Goal: Task Accomplishment & Management: Manage account settings

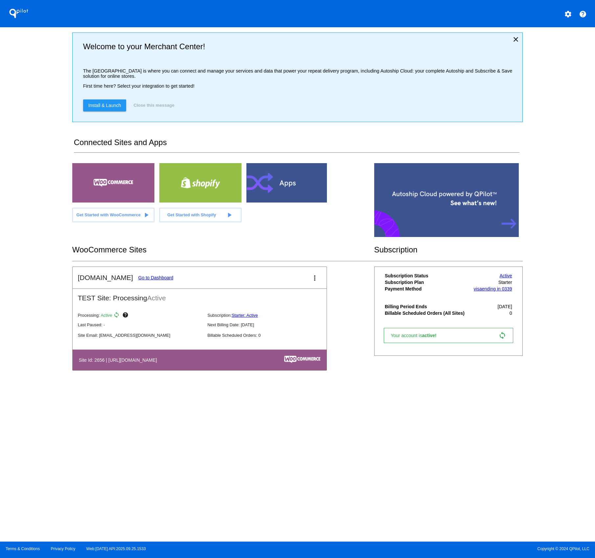
scroll to position [6, 0]
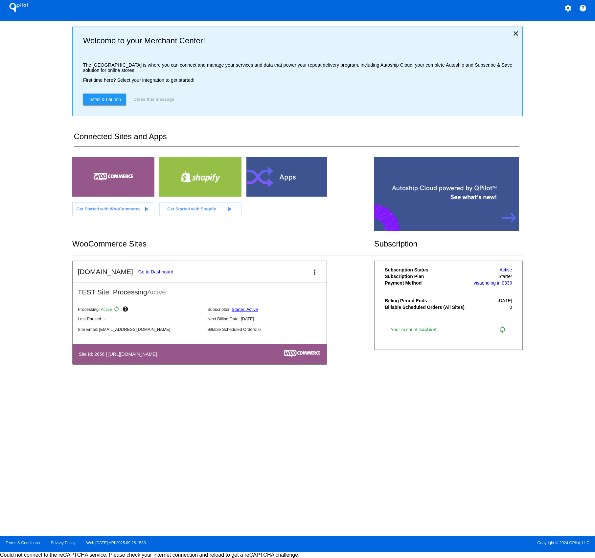
click at [313, 274] on mat-icon "more_vert" at bounding box center [315, 272] width 8 height 8
click at [285, 291] on span "edit" at bounding box center [282, 294] width 9 height 6
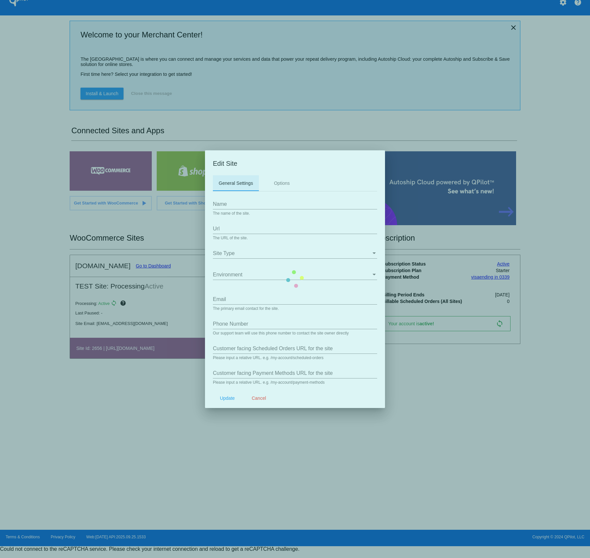
type input "[DOMAIN_NAME]"
type input "[URL][DOMAIN_NAME]"
type input "[EMAIL_ADDRESS][DOMAIN_NAME]"
type input "/my-account/scheduled-orders/"
type input "/my-account/payment-methods/"
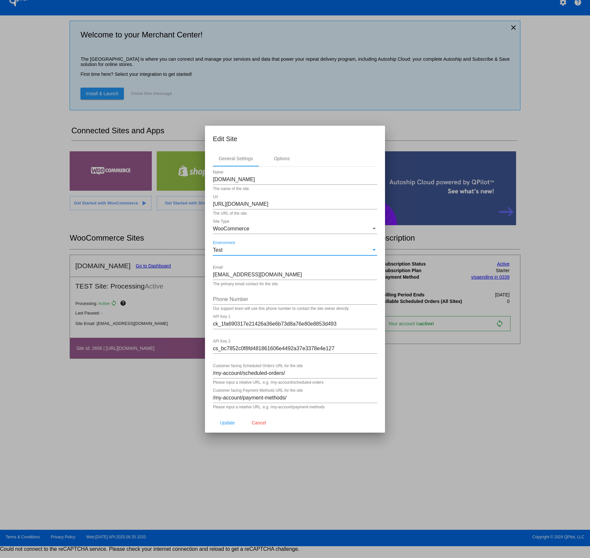
click at [237, 251] on div "Test" at bounding box center [292, 250] width 158 height 6
click at [437, 123] on div at bounding box center [295, 279] width 590 height 558
click at [252, 425] on span "Cancel" at bounding box center [259, 422] width 14 height 5
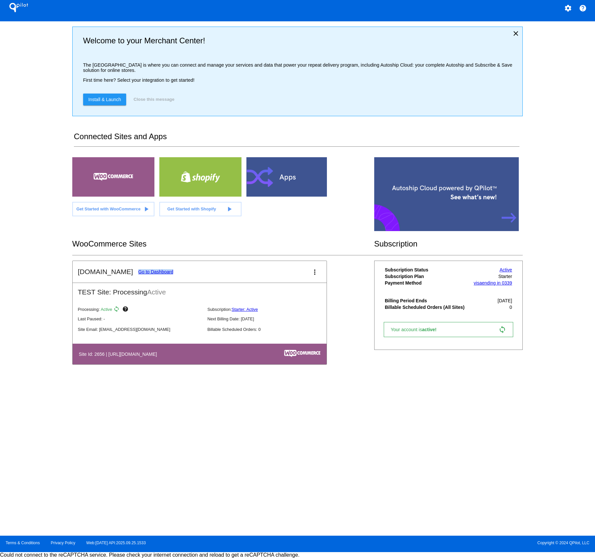
click at [315, 274] on mat-icon "more_vert" at bounding box center [315, 272] width 8 height 8
click at [282, 281] on link "view_list dashboard" at bounding box center [288, 278] width 61 height 16
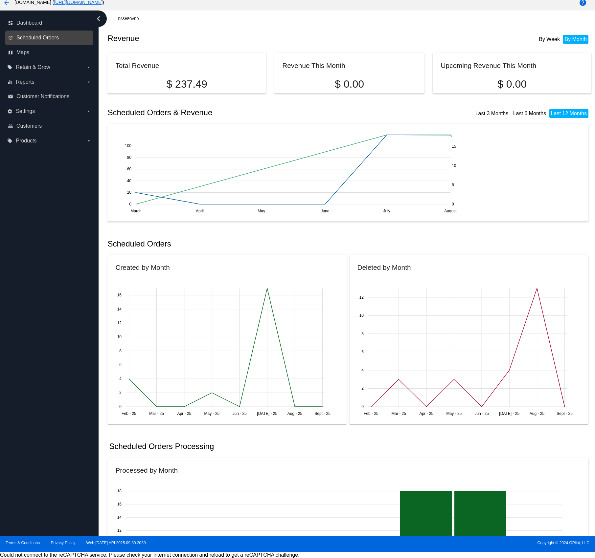
click at [35, 40] on span "Scheduled Orders" at bounding box center [37, 38] width 42 height 6
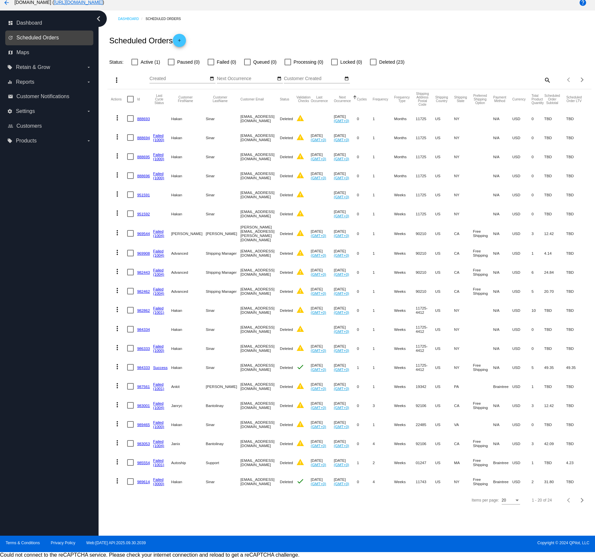
click at [43, 37] on span "Scheduled Orders" at bounding box center [37, 38] width 42 height 6
click at [133, 64] on div at bounding box center [134, 62] width 7 height 7
click at [134, 65] on input "Active (1)" at bounding box center [134, 65] width 0 height 0
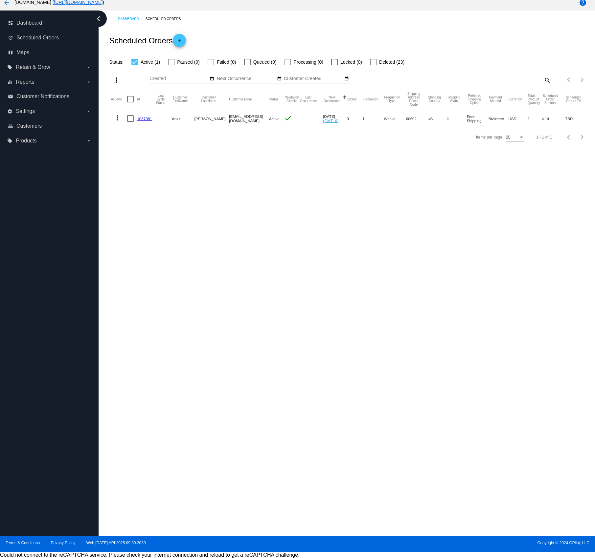
click at [135, 63] on div at bounding box center [134, 62] width 7 height 7
click at [135, 65] on input "Active (1)" at bounding box center [134, 65] width 0 height 0
checkbox input "false"
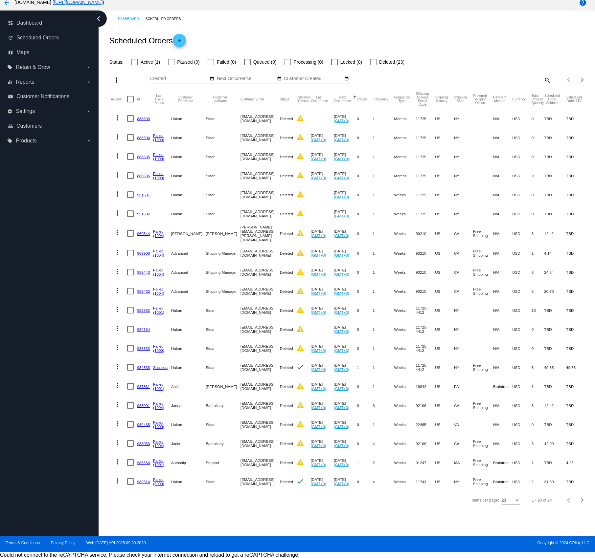
click at [336, 100] on button "Next Occurrence" at bounding box center [342, 99] width 17 height 7
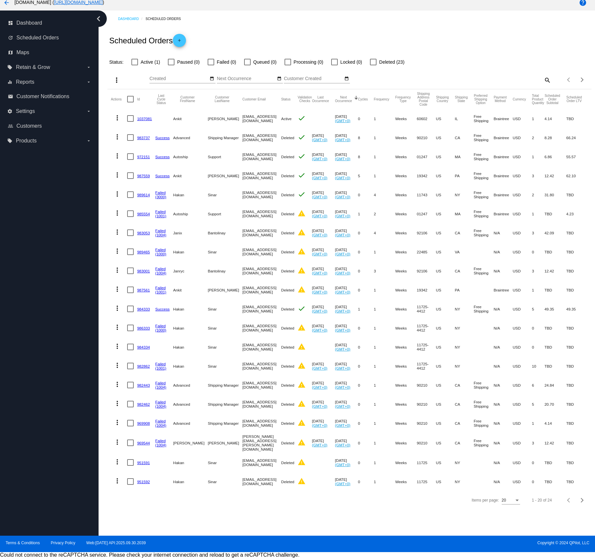
click at [119, 118] on mat-icon "more_vert" at bounding box center [117, 118] width 8 height 8
click at [145, 199] on button "delete Delete" at bounding box center [143, 197] width 65 height 16
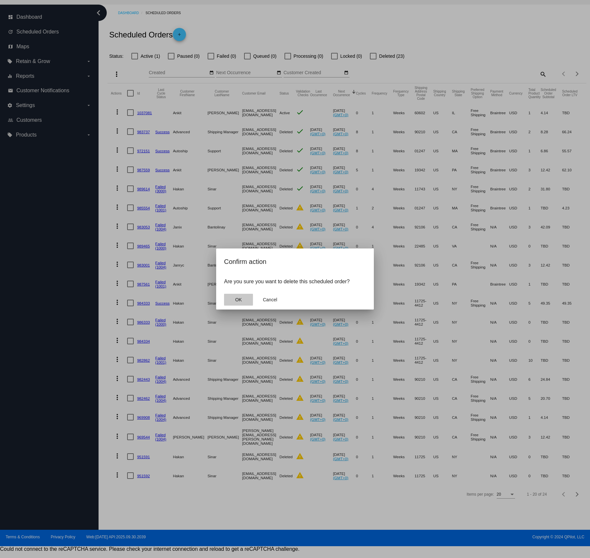
click at [240, 302] on button "OK" at bounding box center [238, 300] width 29 height 12
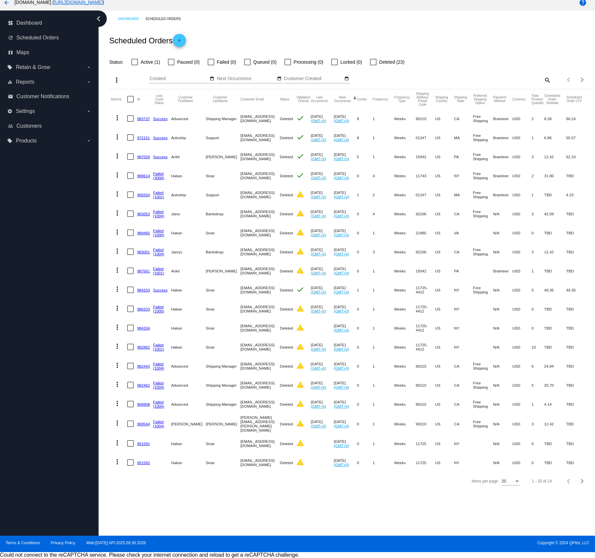
click at [4, 2] on mat-icon "arrow_back" at bounding box center [7, 3] width 8 height 8
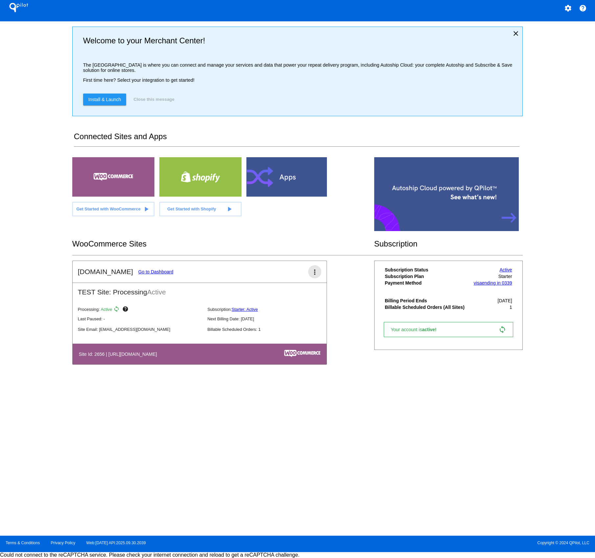
click at [315, 276] on mat-icon "more_vert" at bounding box center [315, 272] width 8 height 8
click at [289, 295] on link "edit edit" at bounding box center [288, 294] width 61 height 16
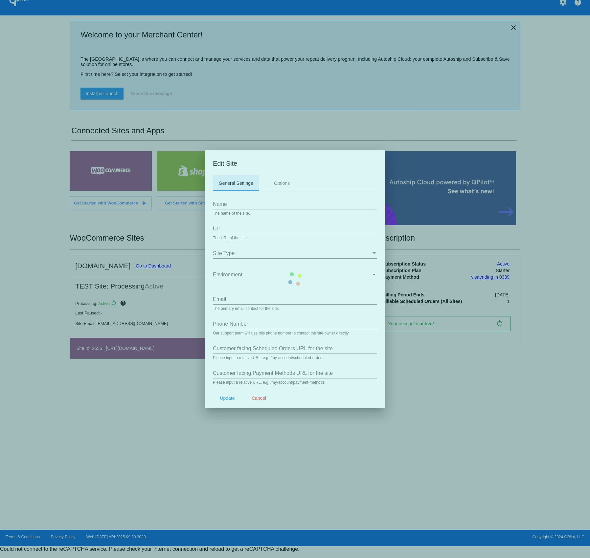
type input "Anuts.com"
type input "[URL][DOMAIN_NAME]"
type input "[EMAIL_ADDRESS][DOMAIN_NAME]"
type input "/my-account/scheduled-orders/"
type input "/my-account/payment-methods/"
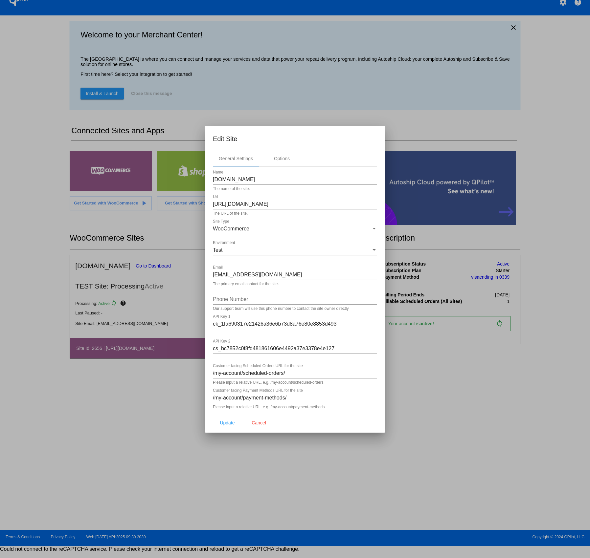
click at [241, 247] on div "Test" at bounding box center [292, 250] width 158 height 6
click at [102, 222] on div at bounding box center [295, 279] width 590 height 558
click at [233, 250] on div "Test" at bounding box center [292, 250] width 158 height 6
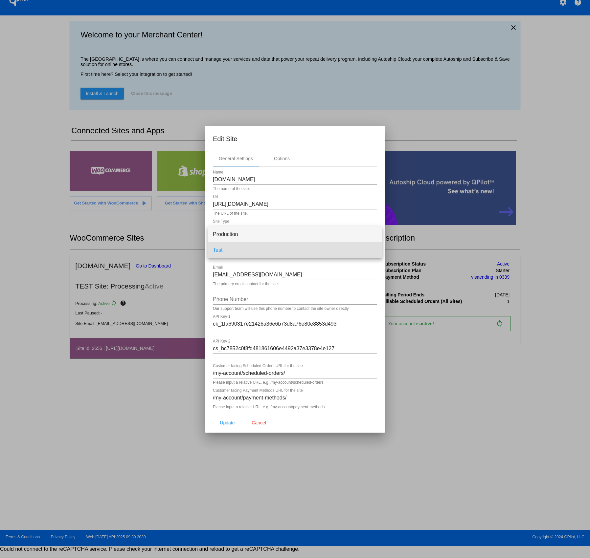
click at [234, 234] on span "Production" at bounding box center [295, 235] width 164 height 16
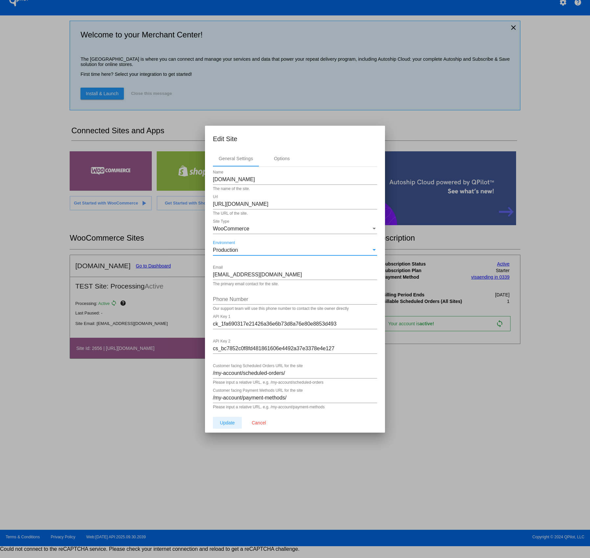
click at [224, 426] on button "Update" at bounding box center [227, 423] width 29 height 12
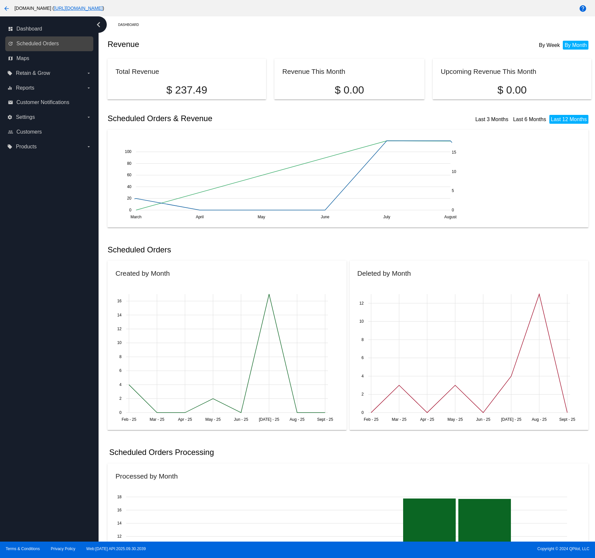
click at [59, 42] on link "update Scheduled Orders" at bounding box center [49, 43] width 83 height 11
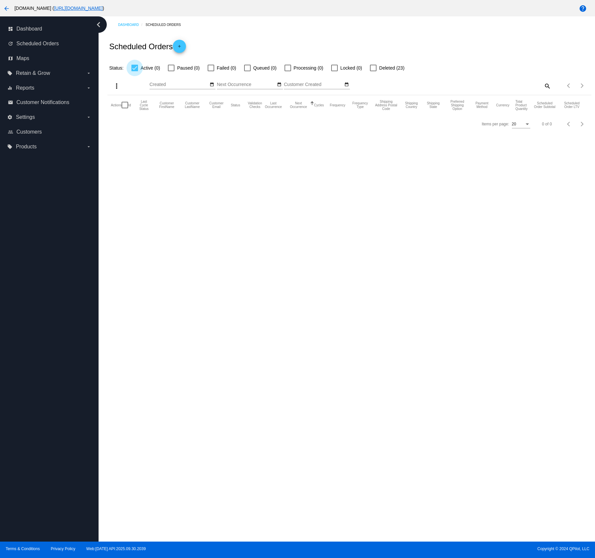
click at [135, 70] on div at bounding box center [134, 68] width 7 height 7
click at [135, 71] on input "Active (0)" at bounding box center [134, 71] width 0 height 0
checkbox input "false"
